Goal: Use online tool/utility: Utilize a website feature to perform a specific function

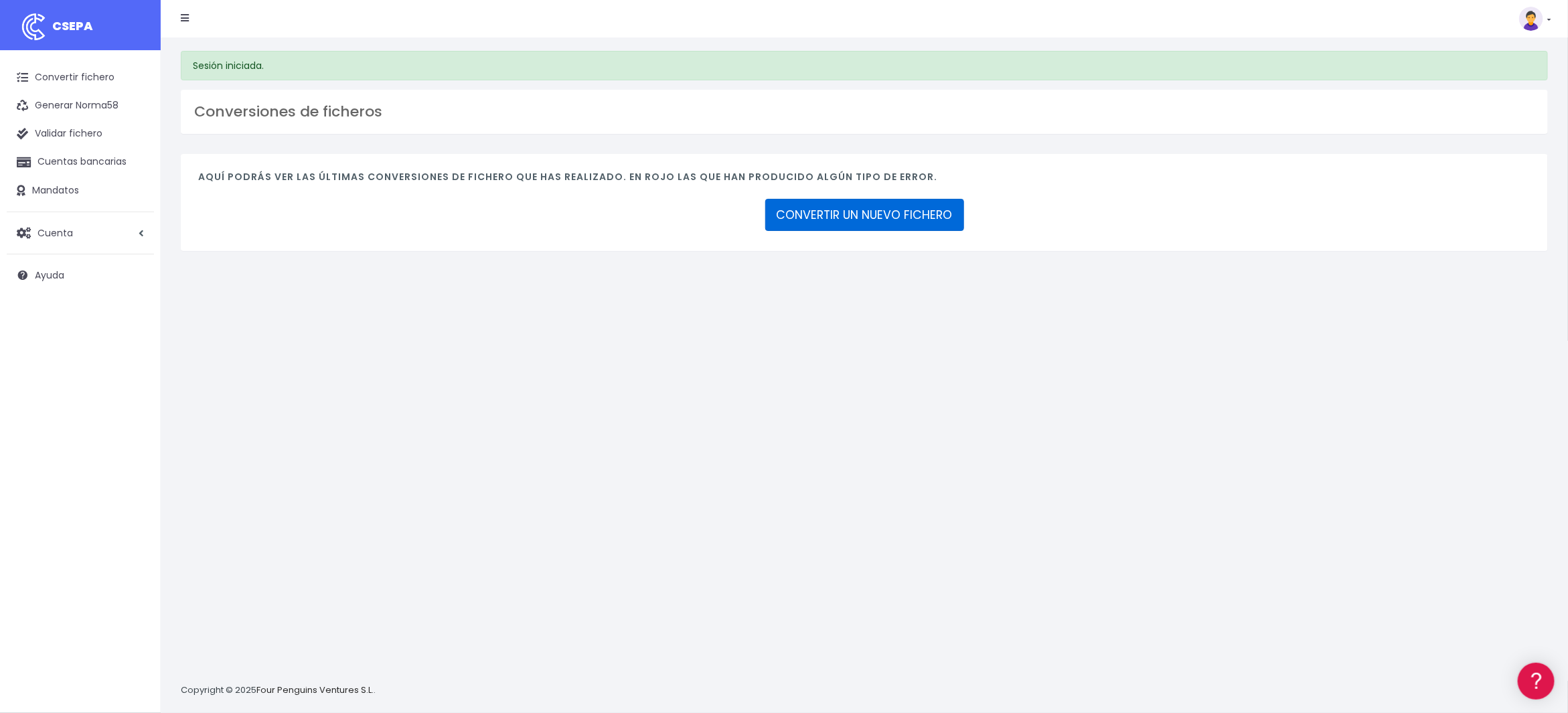
click at [831, 210] on link "CONVERTIR UN NUEVO FICHERO" at bounding box center [865, 215] width 199 height 32
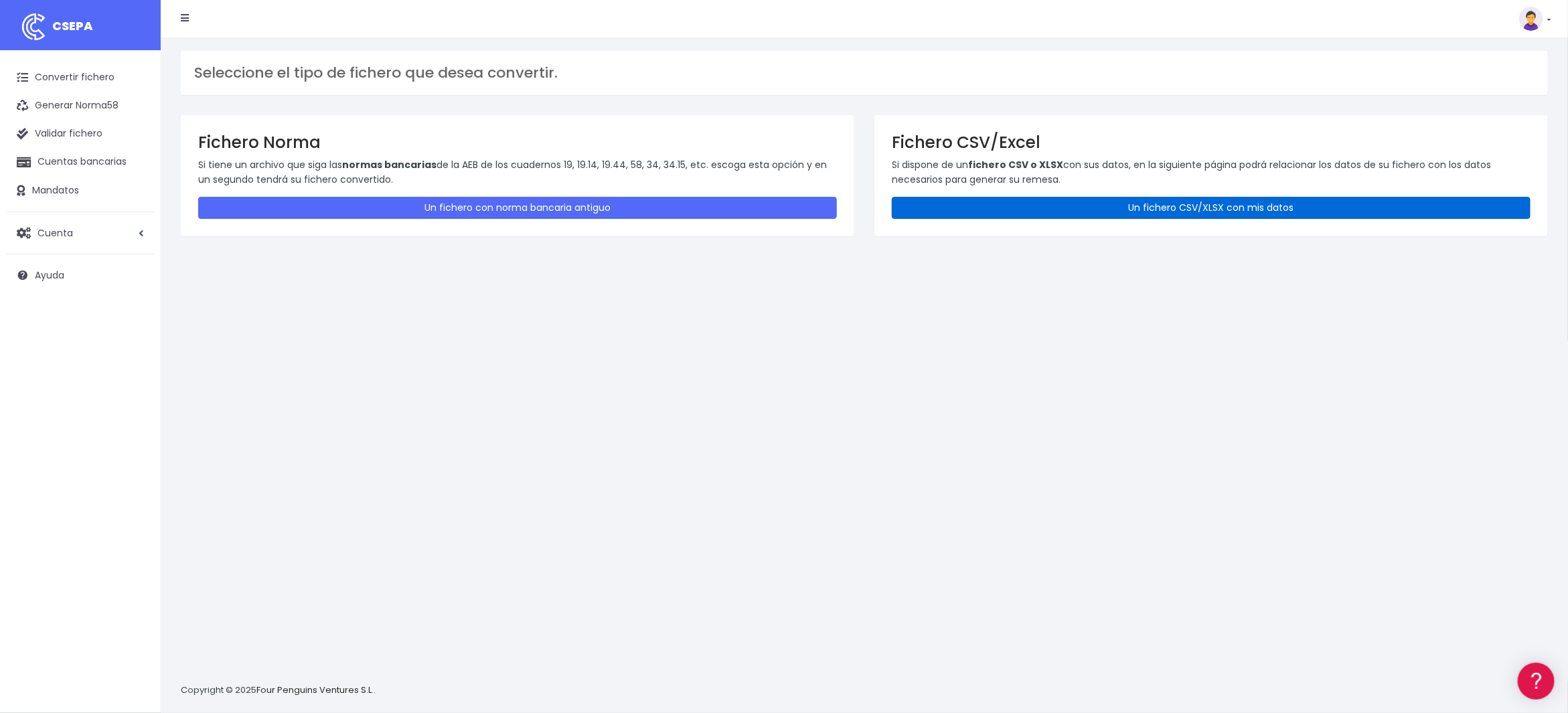
click at [1115, 201] on link "Un fichero CSV/XLSX con mis datos" at bounding box center [1212, 208] width 639 height 22
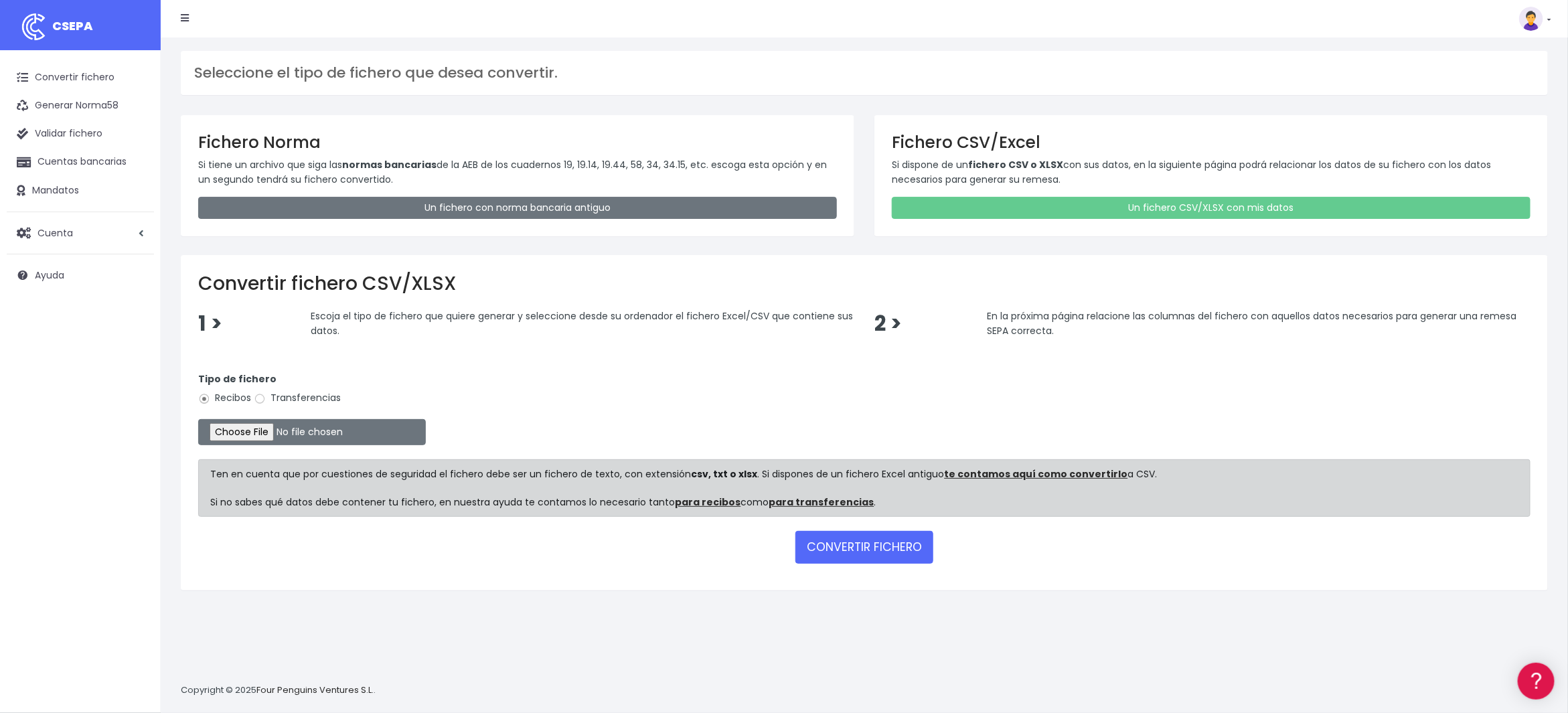
click at [305, 397] on label "Transferencias" at bounding box center [298, 397] width 87 height 14
click at [265, 397] on input "Transferencias" at bounding box center [260, 399] width 12 height 12
radio input "true"
click at [286, 430] on input "file" at bounding box center [312, 432] width 228 height 27
type input "C:\fakepath\2509105 BSCH SESS FICHERO.xlsx"
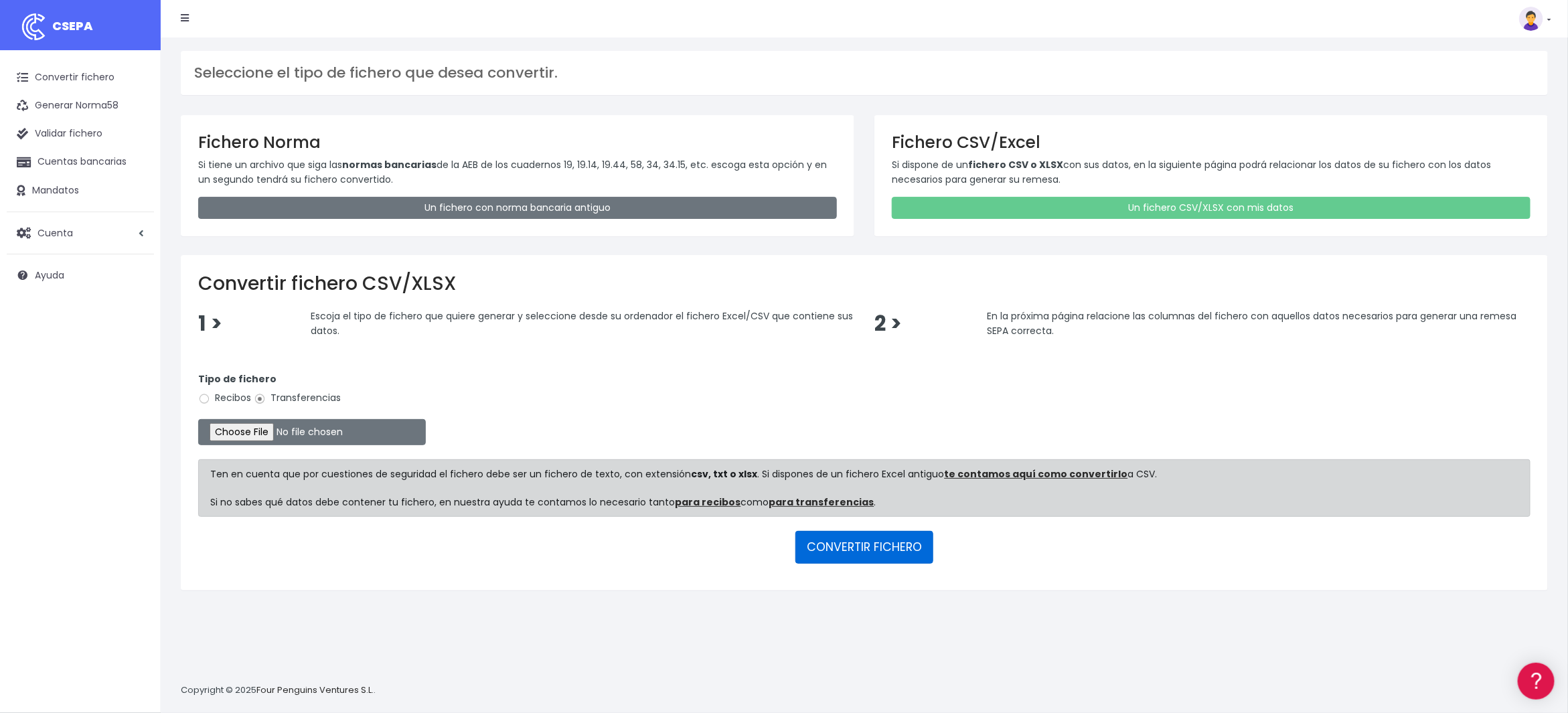
click at [861, 543] on button "CONVERTIR FICHERO" at bounding box center [865, 547] width 138 height 32
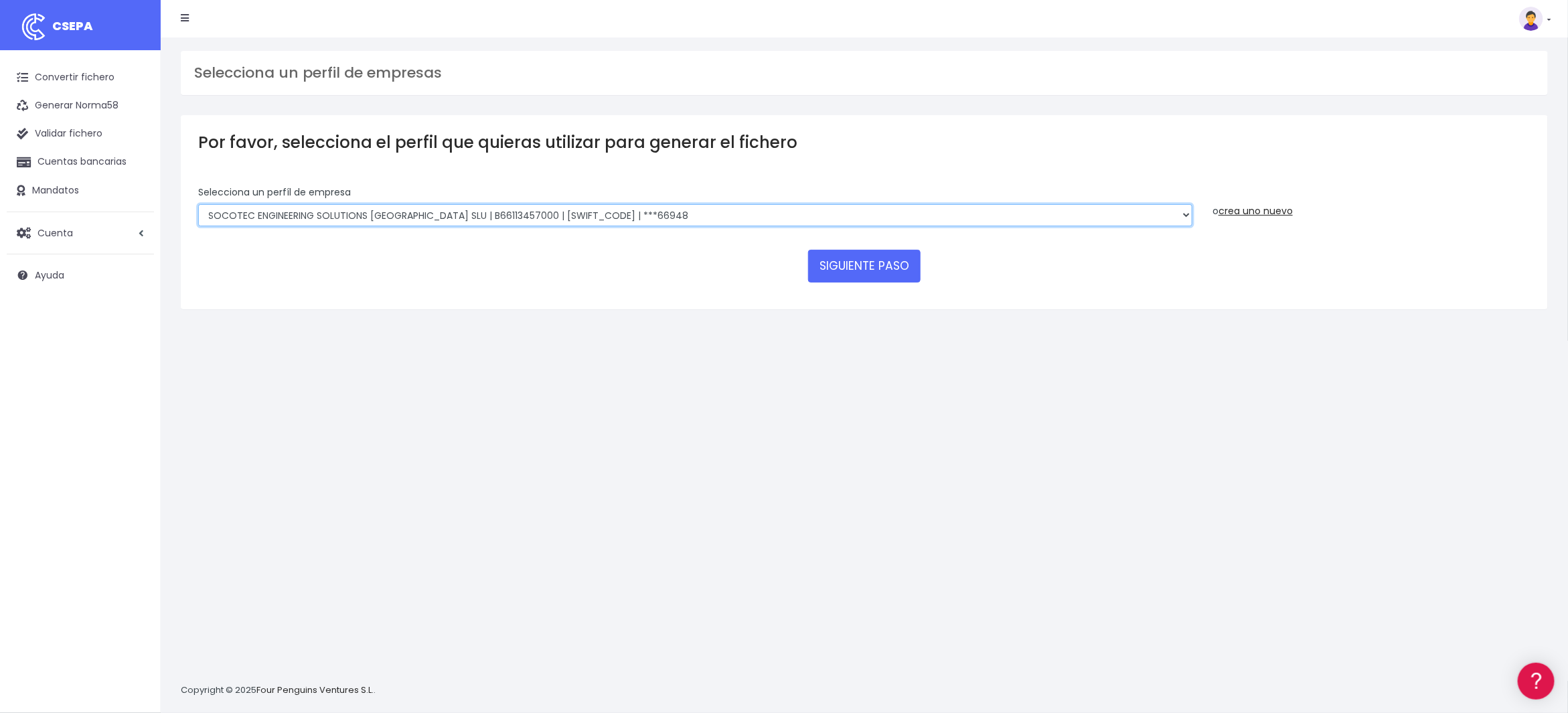
click at [540, 214] on select "SOCOTEC ENGINEERING SOLUTIONS SPAIN SLU | B66113457000 | [SWIFT_CODE] | ***4583…" at bounding box center [695, 215] width 994 height 23
select select "2713"
click at [198, 204] on select "SOCOTEC ENGINEERING SOLUTIONS SPAIN SLU | B66113457000 | [SWIFT_CODE] | ***4583…" at bounding box center [695, 215] width 994 height 23
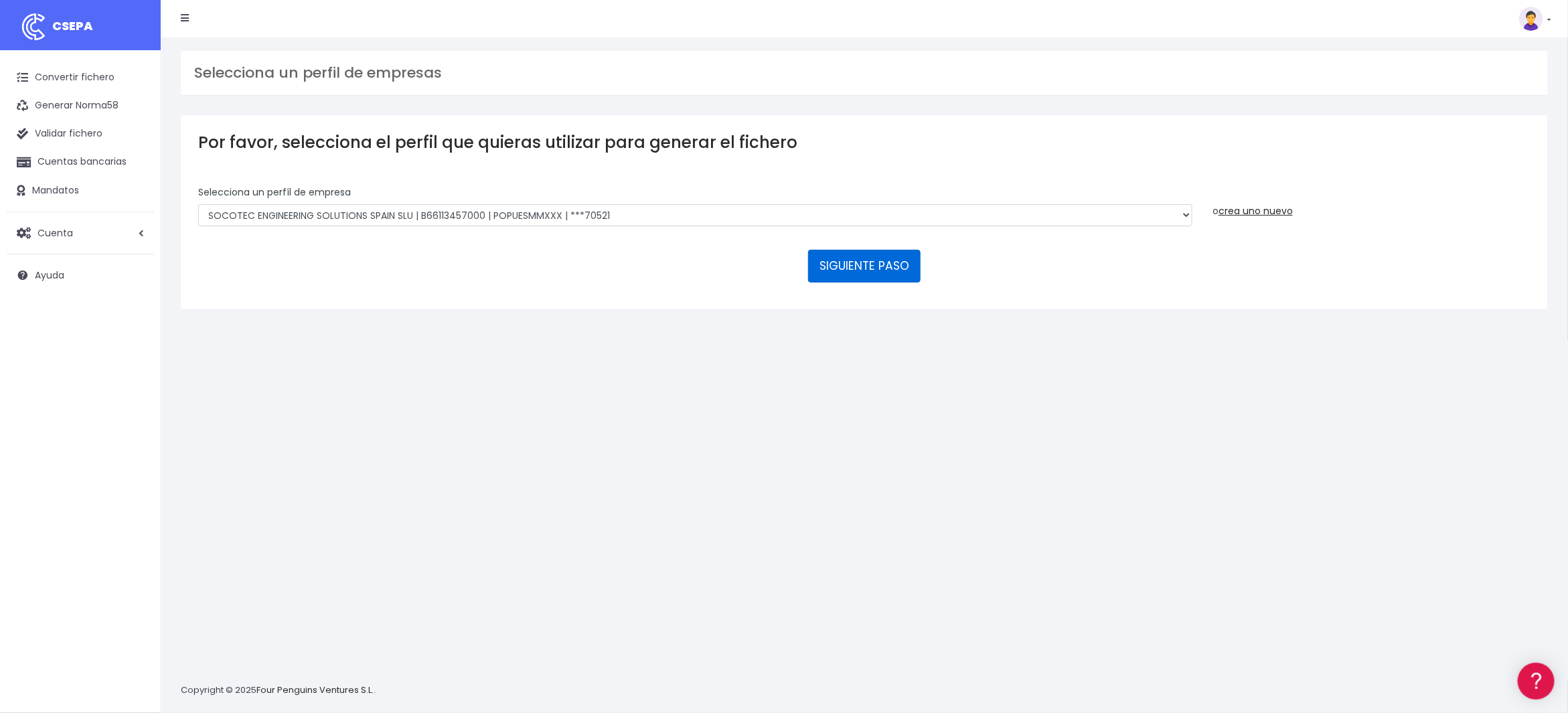
click at [898, 268] on button "SIGUIENTE PASO" at bounding box center [865, 265] width 113 height 32
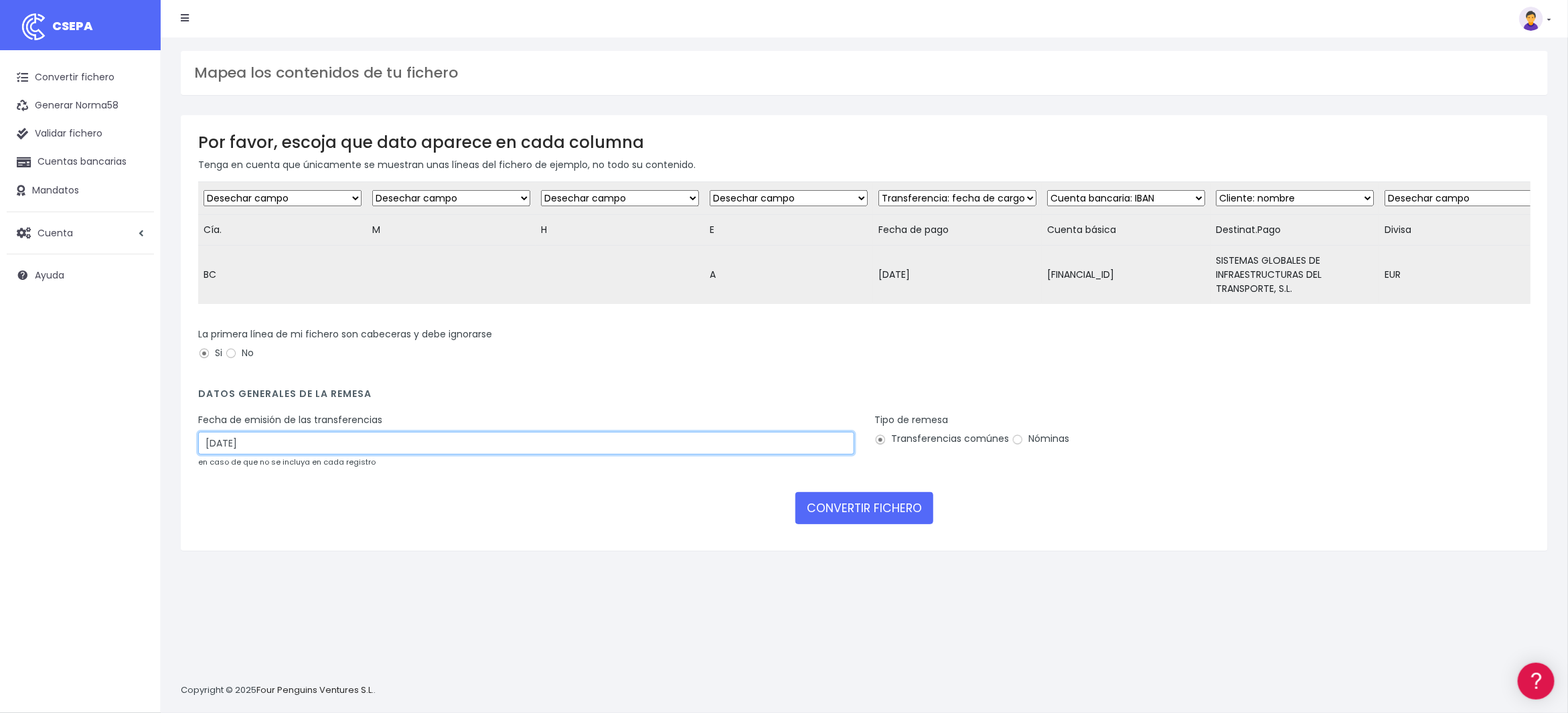
click at [562, 454] on input "[DATE]" at bounding box center [526, 444] width 656 height 23
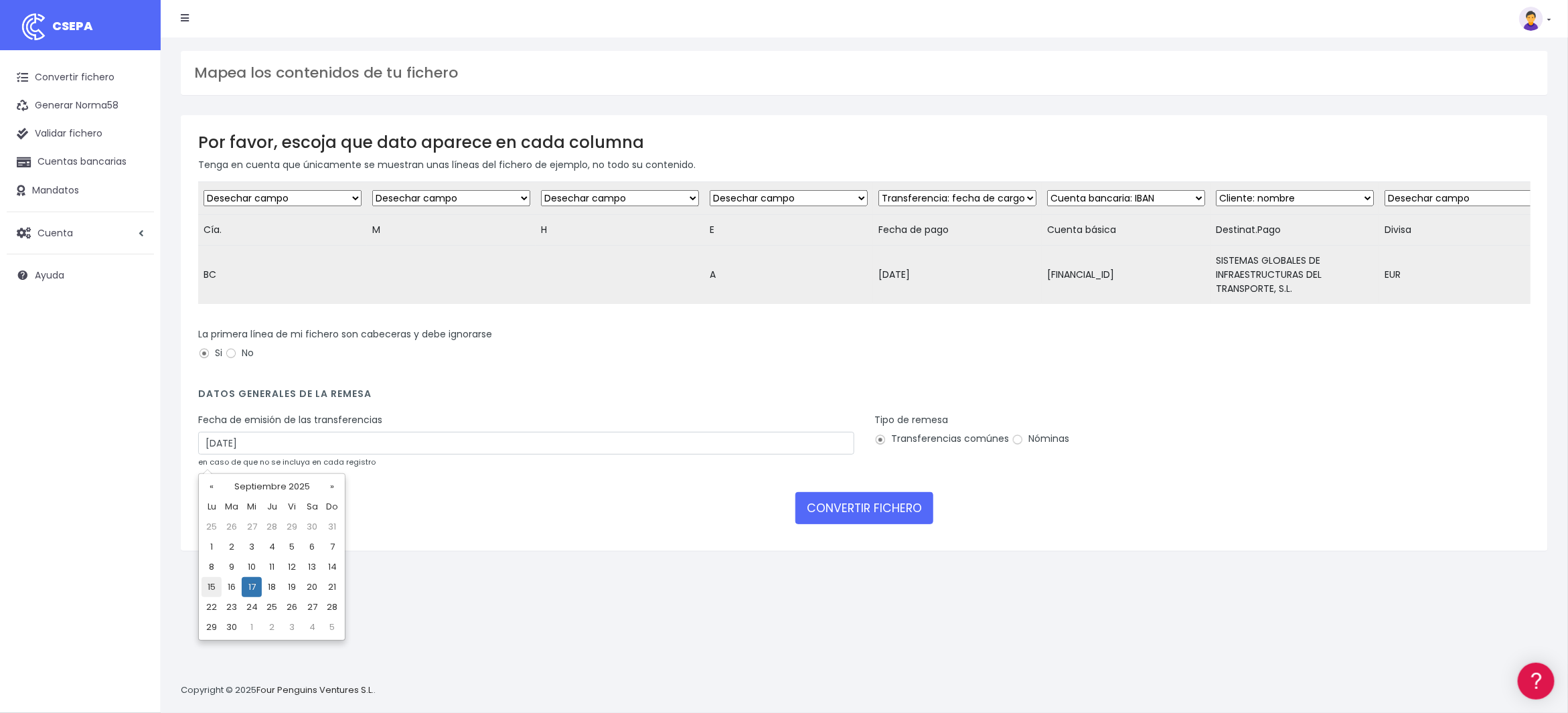
click at [205, 586] on td "15" at bounding box center [211, 587] width 20 height 20
type input "[DATE]"
click at [884, 517] on button "CONVERTIR FICHERO" at bounding box center [865, 508] width 138 height 32
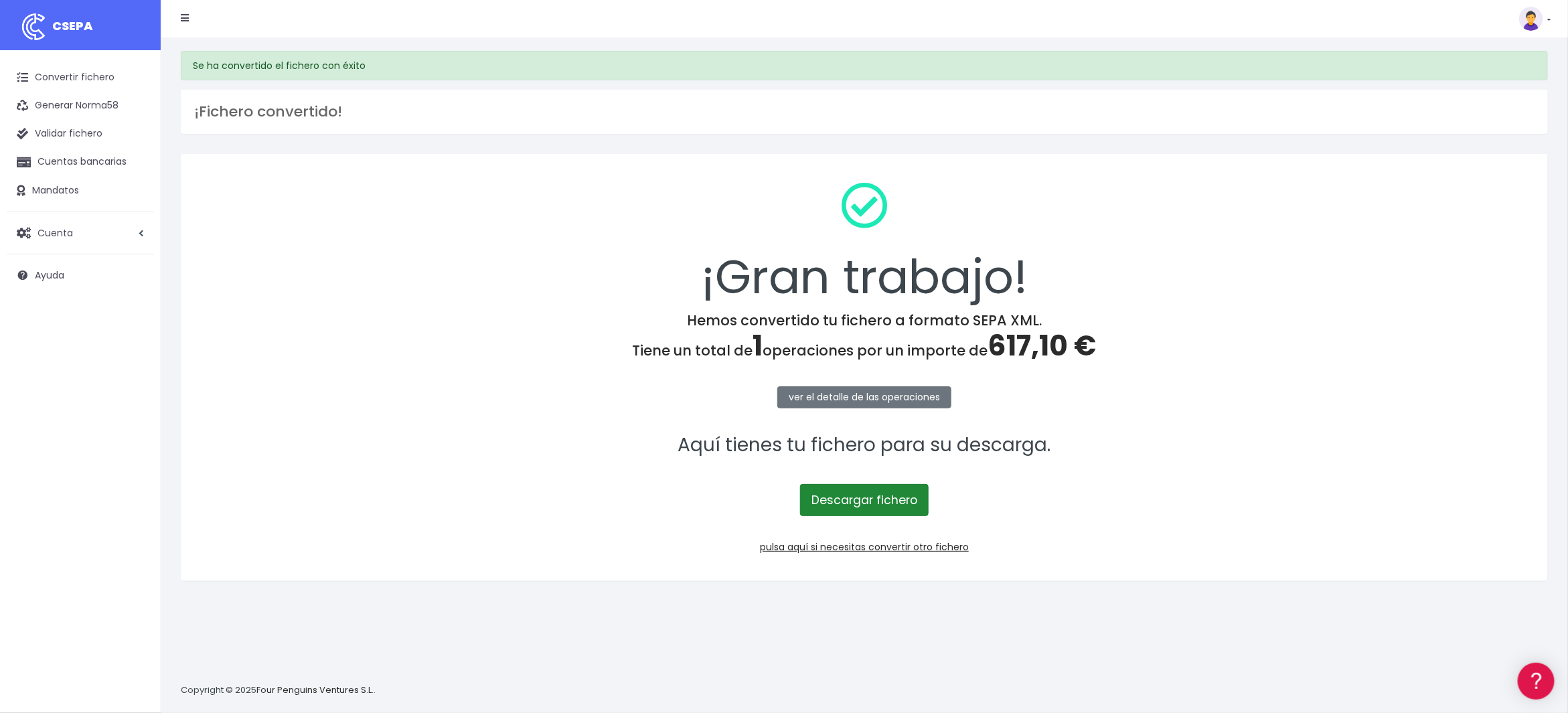
click at [881, 490] on link "Descargar fichero" at bounding box center [865, 501] width 129 height 32
